Goal: Task Accomplishment & Management: Manage account settings

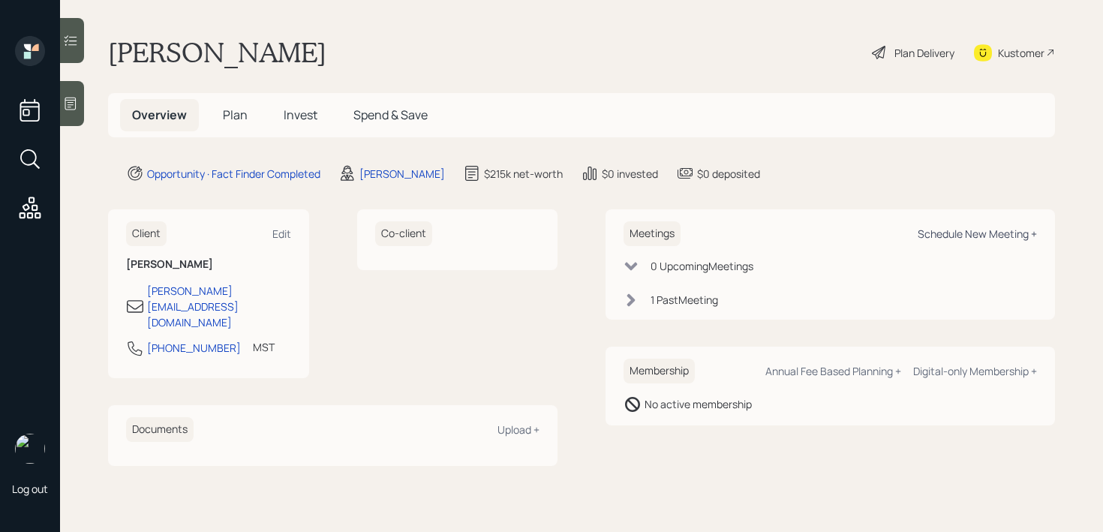
click at [944, 230] on div "Schedule New Meeting +" at bounding box center [976, 234] width 119 height 14
select select "f14b762f-c7c2-4b89-9227-8fa891345eea"
click at [76, 119] on div at bounding box center [72, 103] width 24 height 45
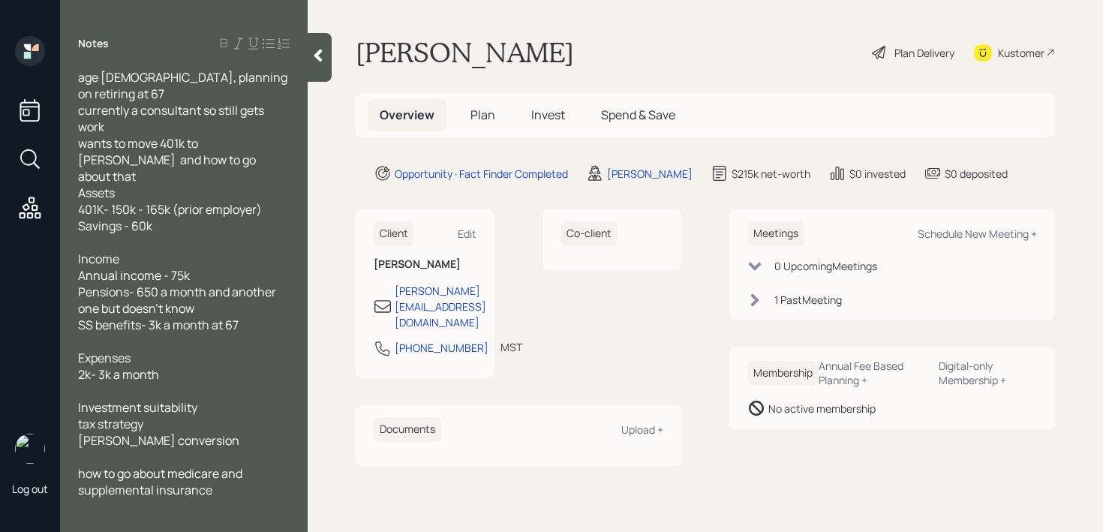
click at [318, 50] on icon at bounding box center [318, 55] width 15 height 15
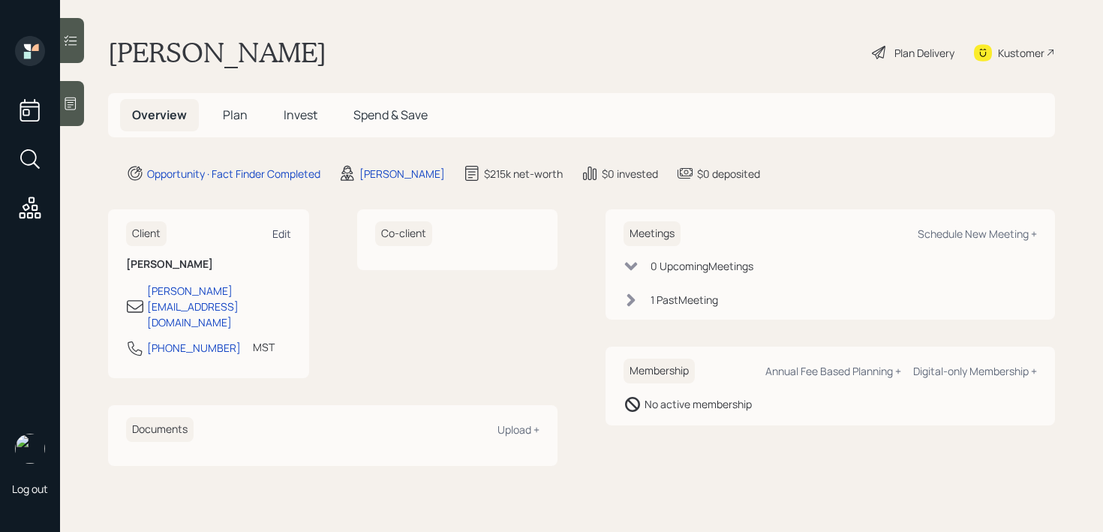
click at [284, 232] on div "Edit" at bounding box center [281, 234] width 19 height 14
select select "America/[GEOGRAPHIC_DATA]"
click at [967, 225] on div "Meetings Schedule New Meeting +" at bounding box center [829, 233] width 413 height 25
click at [967, 230] on div "Schedule New Meeting +" at bounding box center [976, 234] width 119 height 14
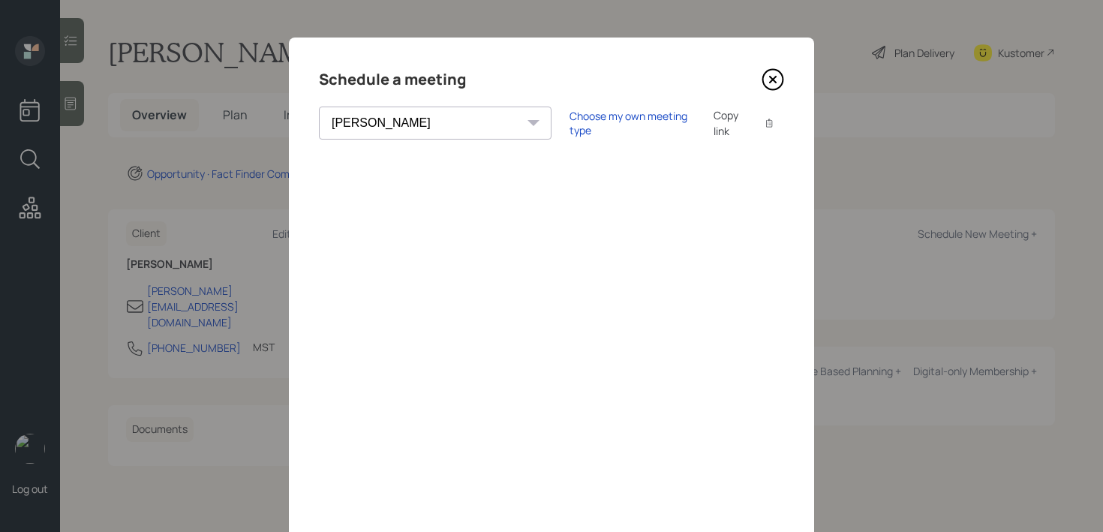
click at [412, 139] on select "[PERSON_NAME] [PERSON_NAME] [PERSON_NAME] [PERSON_NAME] [PERSON_NAME] [PERSON_N…" at bounding box center [435, 123] width 233 height 33
select select "round-[PERSON_NAME]"
click at [319, 107] on select "[PERSON_NAME] [PERSON_NAME] [PERSON_NAME] [PERSON_NAME] [PERSON_NAME] [PERSON_N…" at bounding box center [435, 123] width 233 height 33
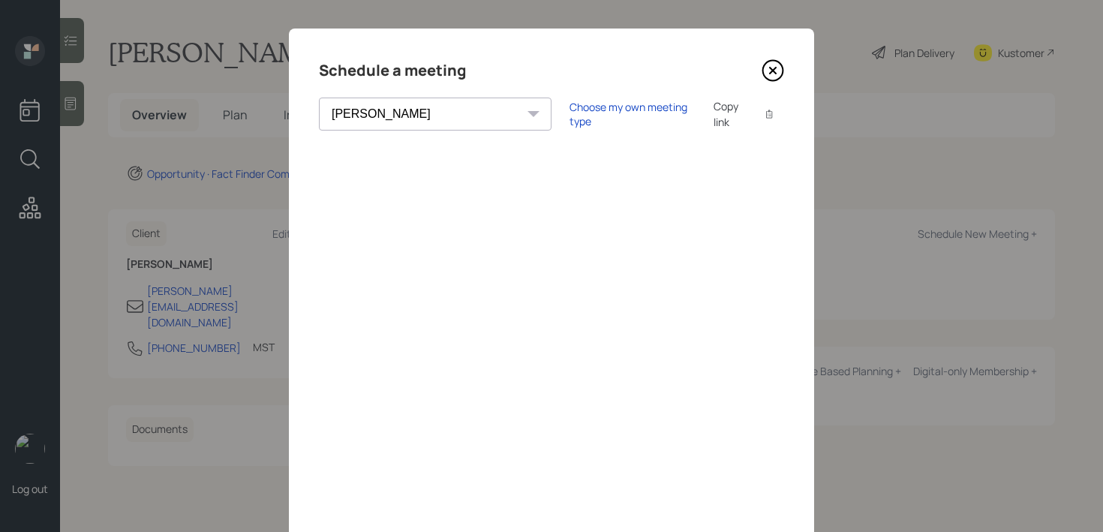
scroll to position [10, 0]
click at [571, 113] on div "Choose my own meeting type" at bounding box center [632, 113] width 126 height 29
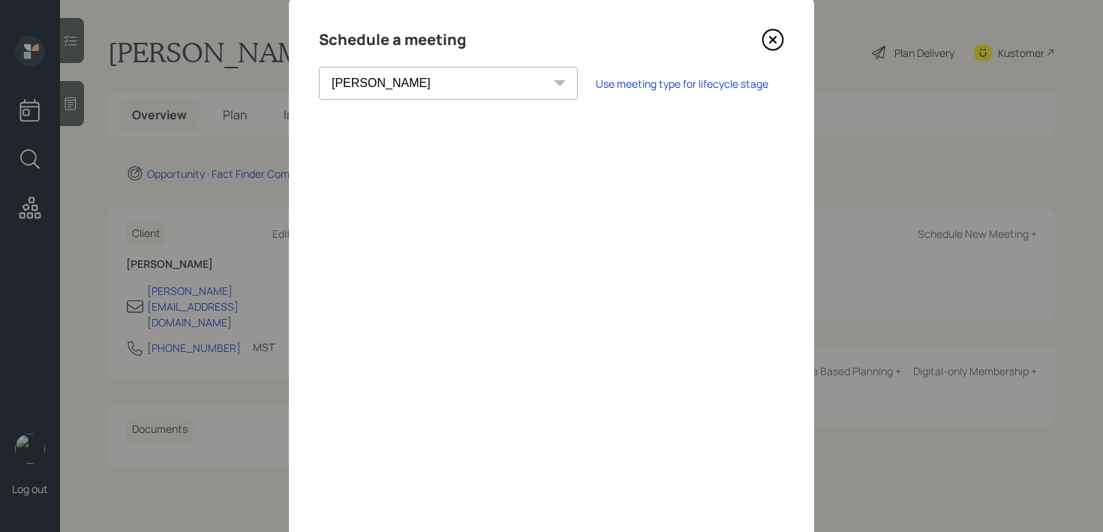
scroll to position [0, 0]
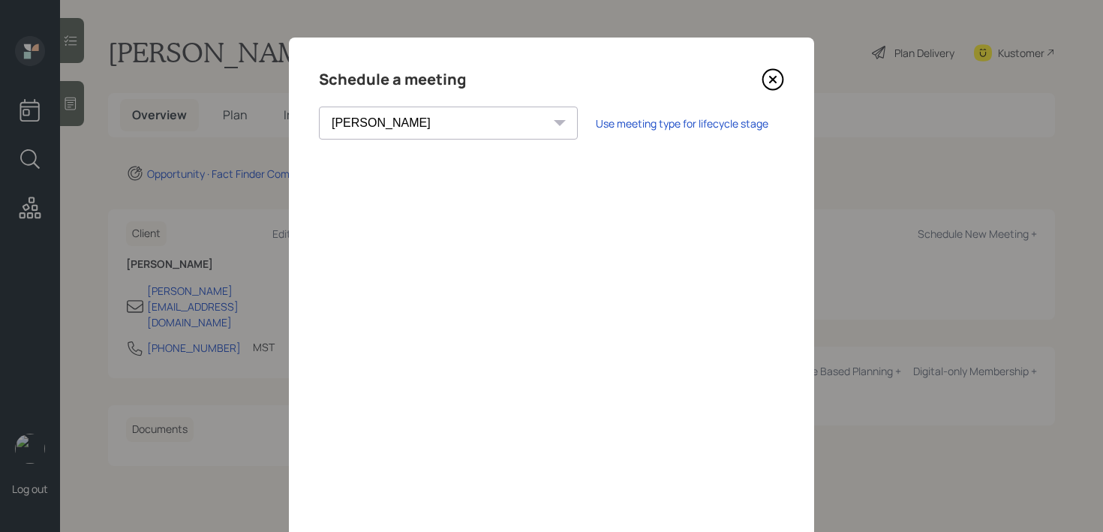
click at [772, 86] on icon at bounding box center [772, 79] width 23 height 23
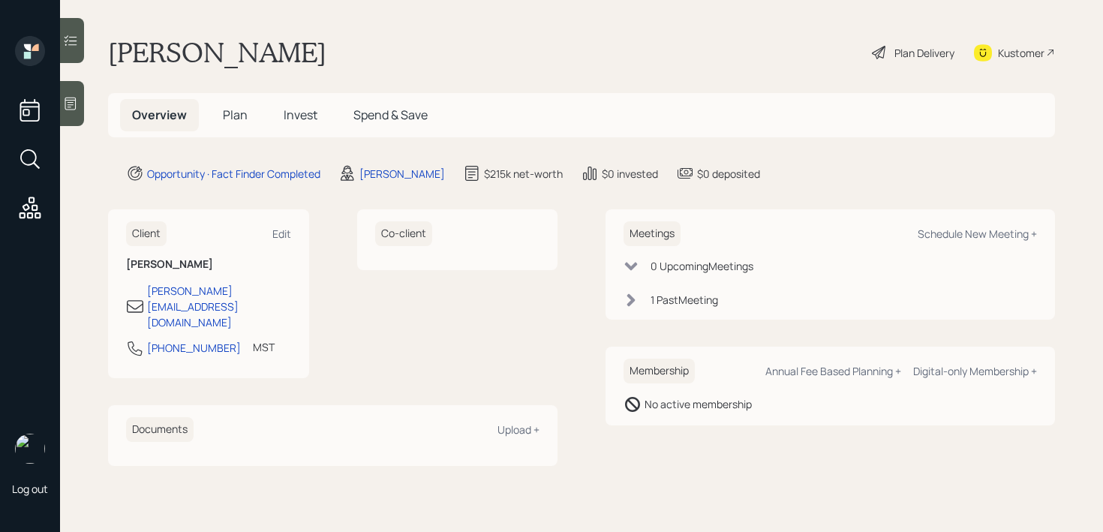
click at [78, 119] on div at bounding box center [72, 103] width 24 height 45
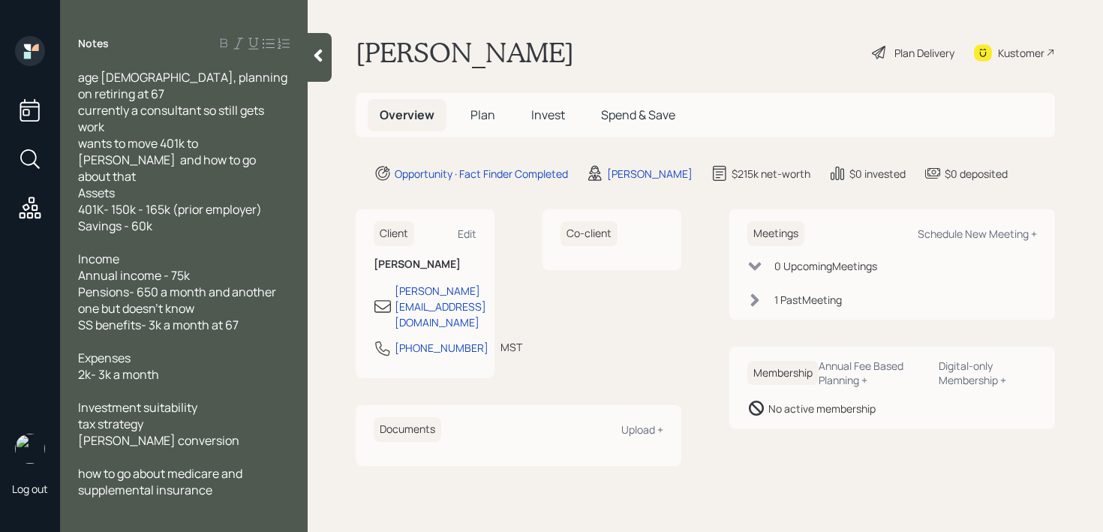
click at [1005, 50] on div "Kustomer" at bounding box center [1021, 53] width 47 height 16
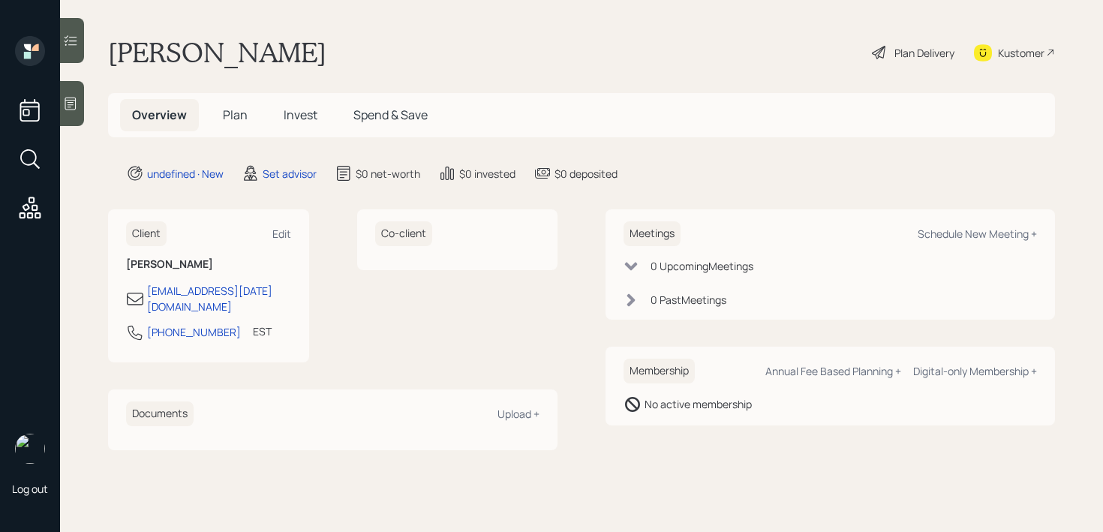
click at [69, 85] on div at bounding box center [72, 103] width 24 height 45
